Goal: Task Accomplishment & Management: Complete application form

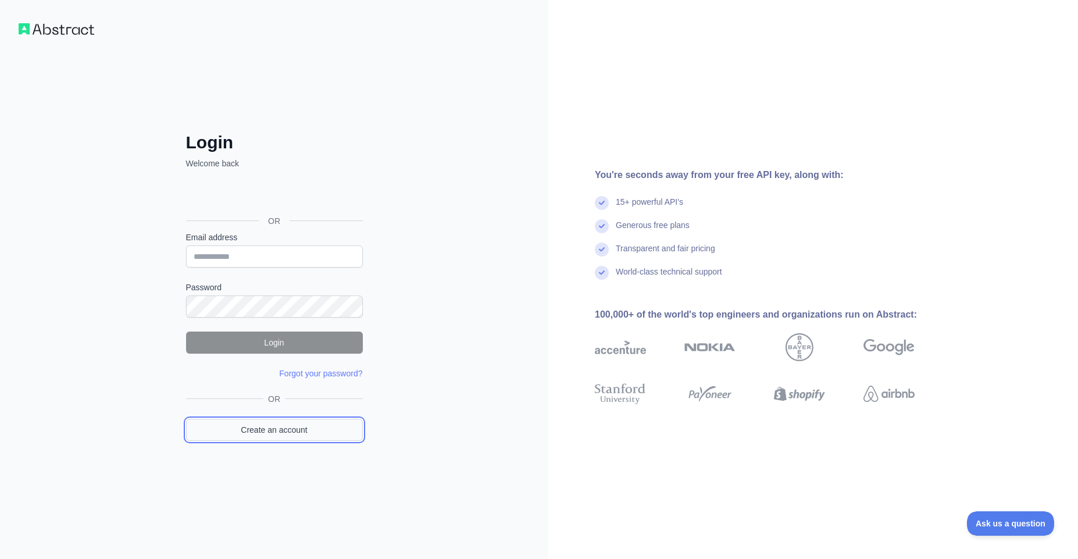
click at [298, 438] on link "Create an account" at bounding box center [274, 429] width 177 height 22
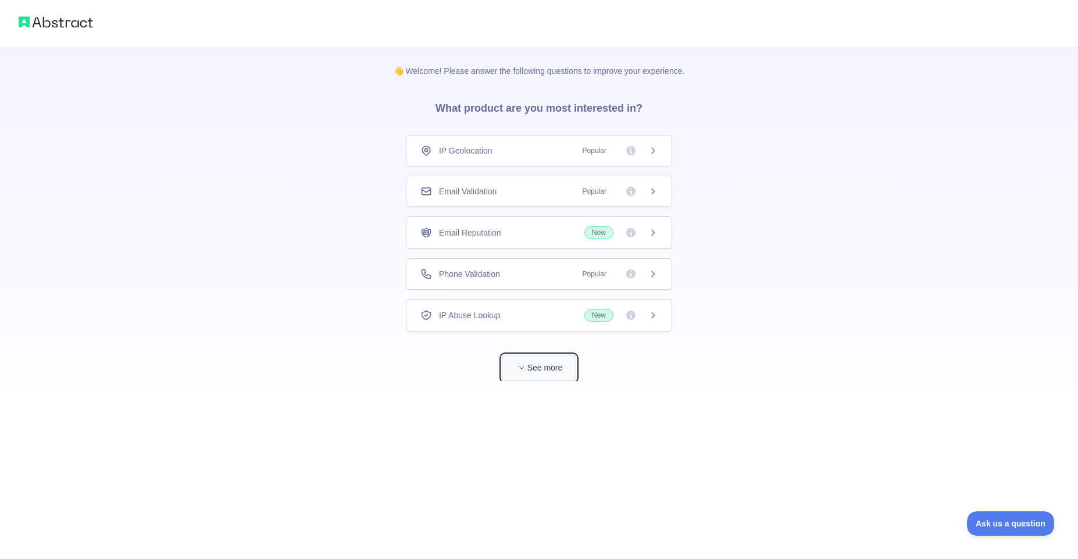
click at [552, 368] on button "See more" at bounding box center [539, 368] width 74 height 26
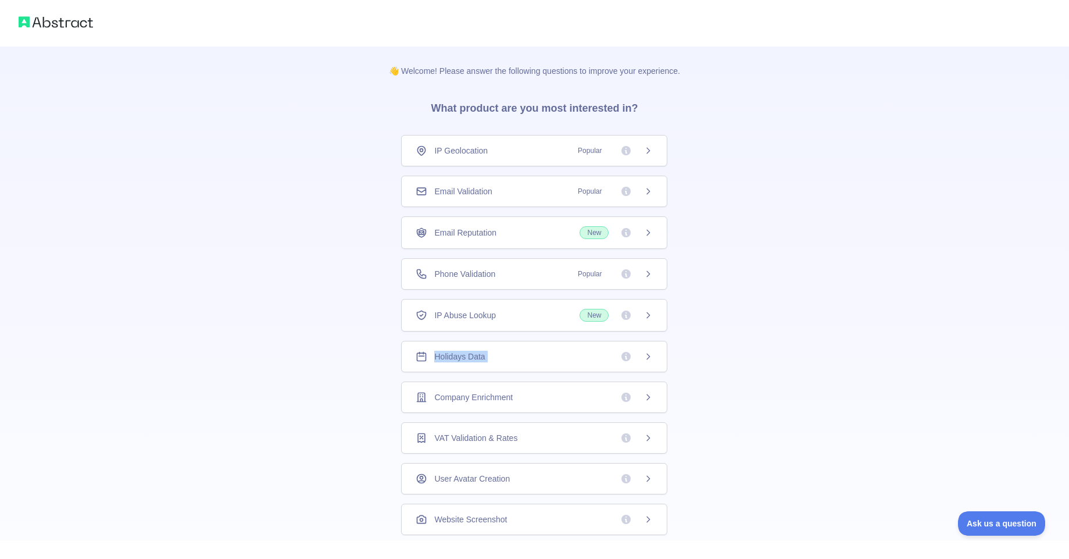
drag, startPoint x: 660, startPoint y: 309, endPoint x: 688, endPoint y: 374, distance: 70.3
click at [688, 374] on div "👋 Welcome! Please answer the following questions to improve your experience. Wh…" at bounding box center [534, 369] width 328 height 646
click at [545, 276] on div "Phone Validation Popular" at bounding box center [534, 274] width 237 height 12
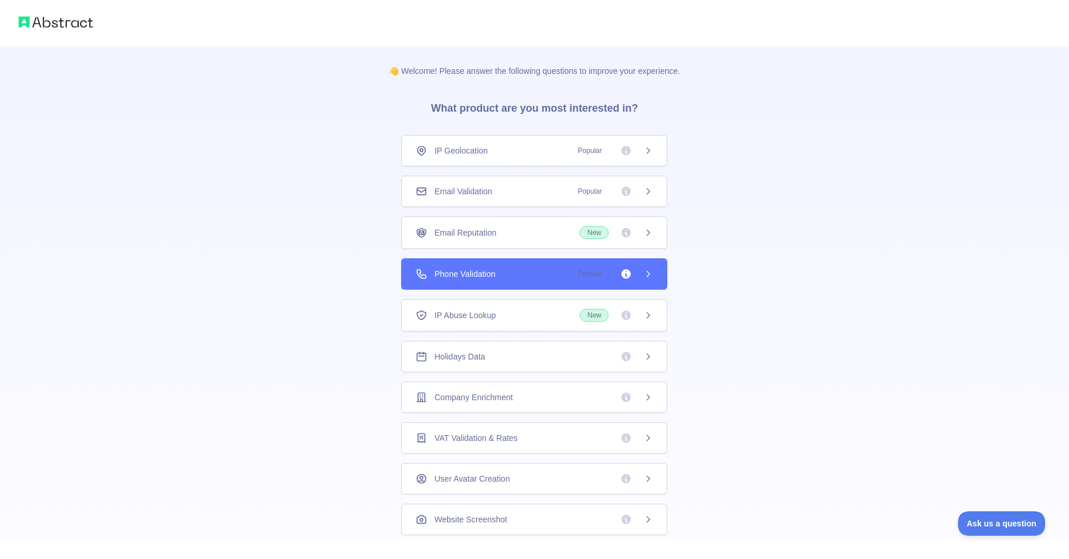
click at [545, 276] on div "👋 Welcome! Please answer the following questions to improve your experience. Wh…" at bounding box center [534, 279] width 1069 height 559
